Goal: Check status: Check status

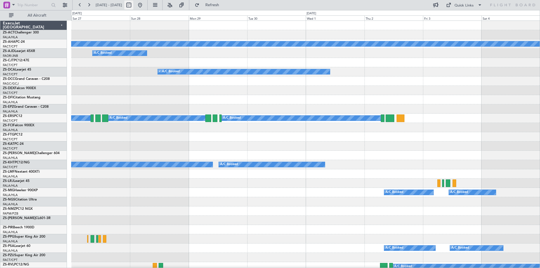
drag, startPoint x: 159, startPoint y: 5, endPoint x: 149, endPoint y: 8, distance: 11.1
click at [145, 6] on button at bounding box center [140, 5] width 9 height 9
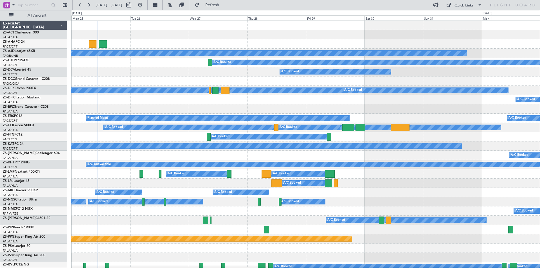
click at [228, 82] on div "Planned Maint A/C Booked A/C Booked A/C Booked A/C Booked A/C Booked A/C Booked…" at bounding box center [305, 262] width 469 height 483
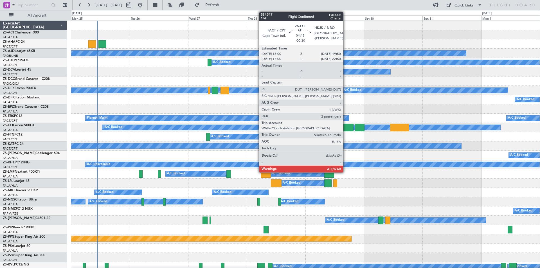
click at [346, 125] on div at bounding box center [348, 128] width 12 height 8
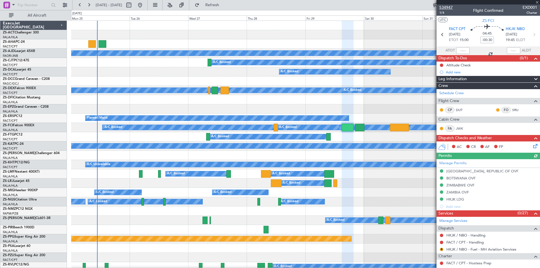
click at [446, 6] on span "534947" at bounding box center [447, 8] width 14 height 6
click at [448, 6] on span "534947" at bounding box center [447, 8] width 14 height 6
click at [145, 4] on button at bounding box center [140, 5] width 9 height 9
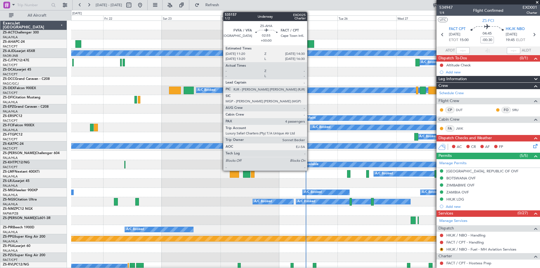
click at [310, 45] on div at bounding box center [310, 44] width 8 height 8
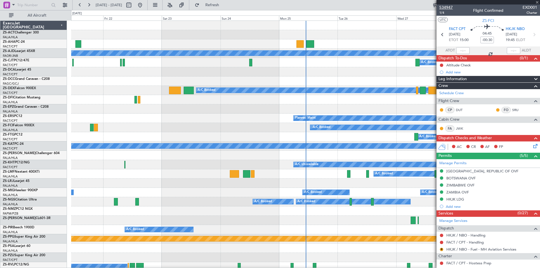
type input "4"
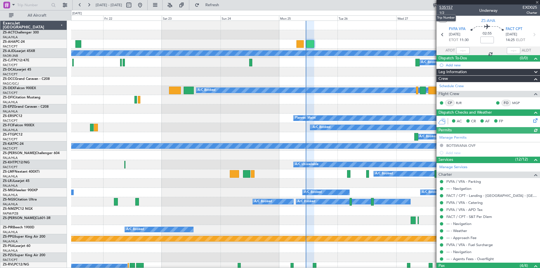
click at [444, 6] on span "535157" at bounding box center [447, 8] width 14 height 6
